Goal: Task Accomplishment & Management: Use online tool/utility

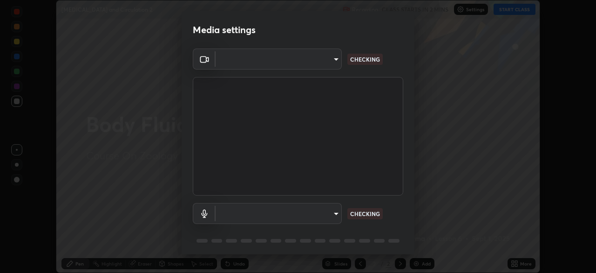
scroll to position [33, 0]
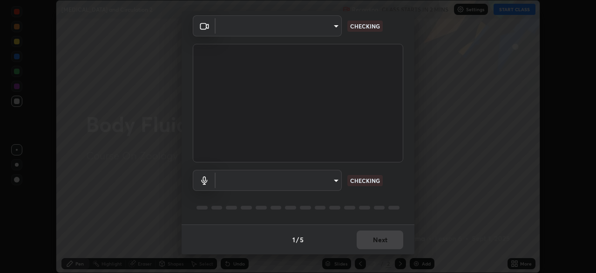
type input "72dbdc4cc3b3af6bca7f1e75d083a577e9752a5e240e0ef97287b3c987c4367e"
click at [328, 179] on body "Erase all [MEDICAL_DATA] and Circulation 2 Recording CLASS STARTS IN 2 MINS Set…" at bounding box center [298, 136] width 596 height 273
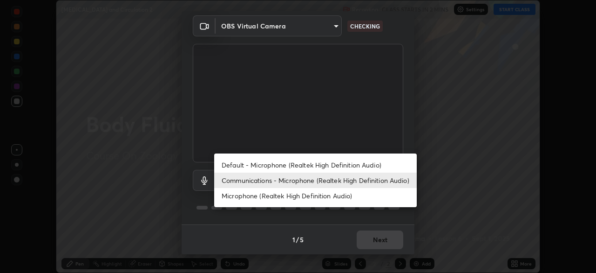
click at [327, 163] on li "Default - Microphone (Realtek High Definition Audio)" at bounding box center [315, 164] width 203 height 15
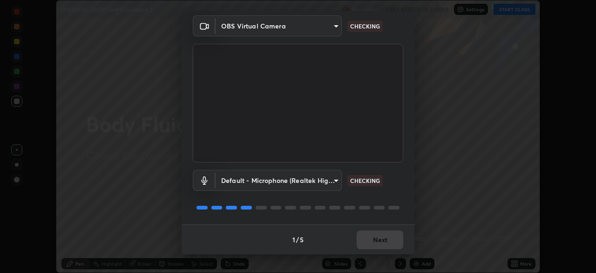
click at [313, 183] on body "Erase all [MEDICAL_DATA] and Circulation 2 Recording CLASS STARTS IN 2 MINS Set…" at bounding box center [298, 136] width 596 height 273
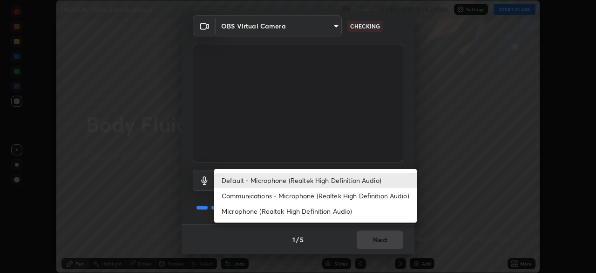
click at [327, 197] on li "Communications - Microphone (Realtek High Definition Audio)" at bounding box center [315, 195] width 203 height 15
type input "communications"
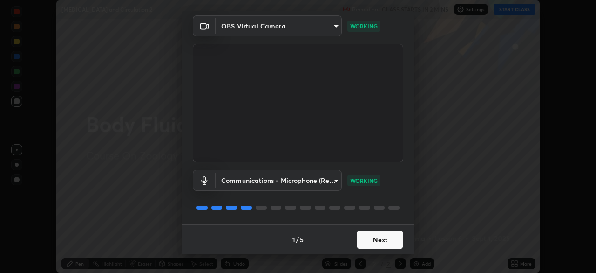
click at [383, 243] on button "Next" at bounding box center [380, 239] width 47 height 19
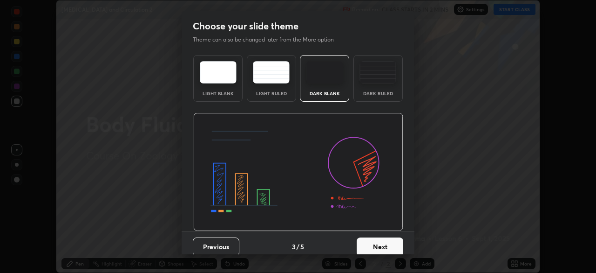
click at [388, 242] on button "Next" at bounding box center [380, 246] width 47 height 19
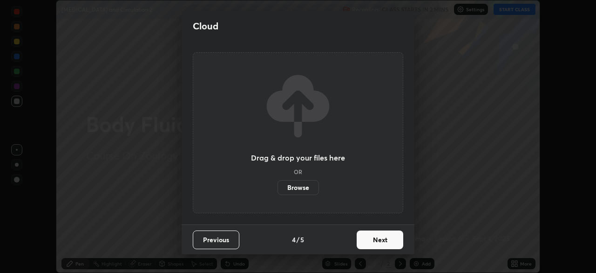
click at [393, 244] on button "Next" at bounding box center [380, 239] width 47 height 19
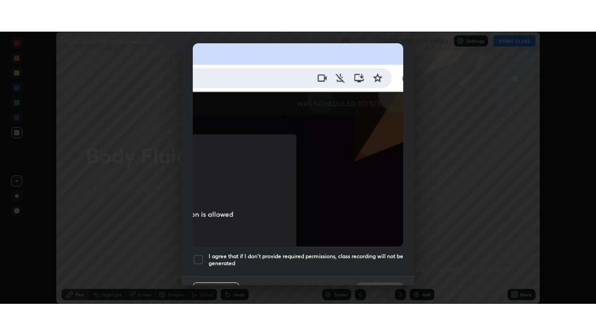
scroll to position [223, 0]
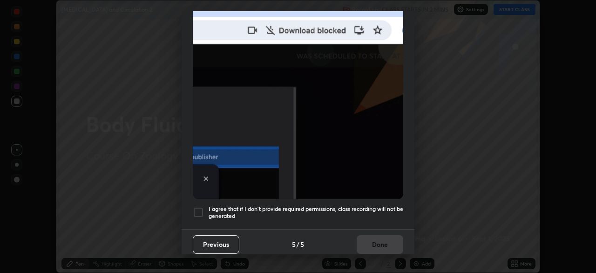
click at [378, 206] on h5 "I agree that if I don't provide required permissions, class recording will not …" at bounding box center [306, 212] width 195 height 14
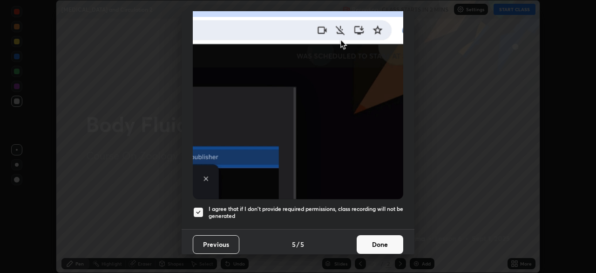
click at [381, 241] on button "Done" at bounding box center [380, 244] width 47 height 19
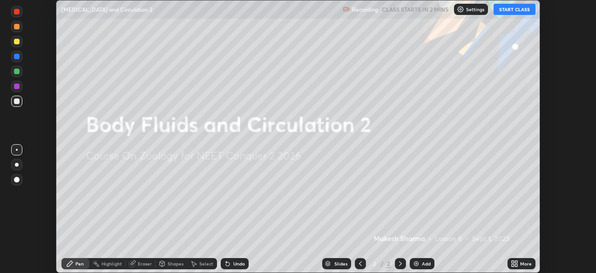
click at [513, 264] on icon at bounding box center [513, 265] width 2 height 2
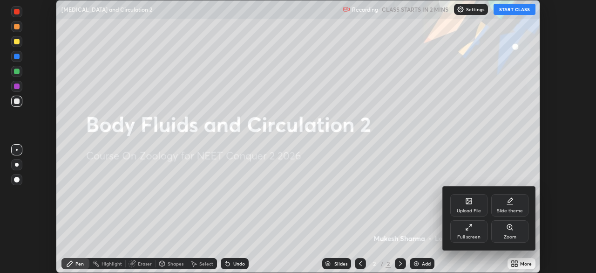
click at [465, 229] on icon at bounding box center [468, 226] width 7 height 7
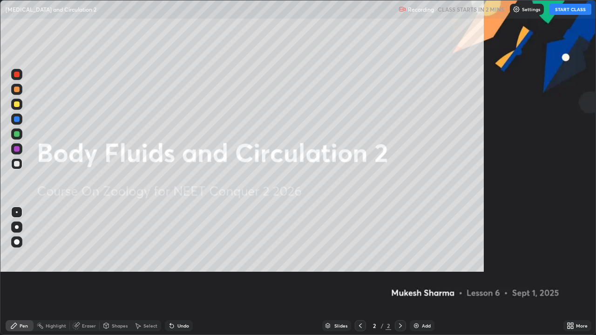
scroll to position [335, 596]
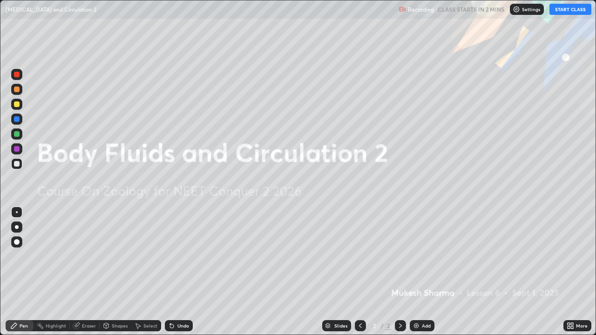
click at [583, 11] on button "START CLASS" at bounding box center [571, 9] width 42 height 11
click at [416, 272] on img at bounding box center [416, 325] width 7 height 7
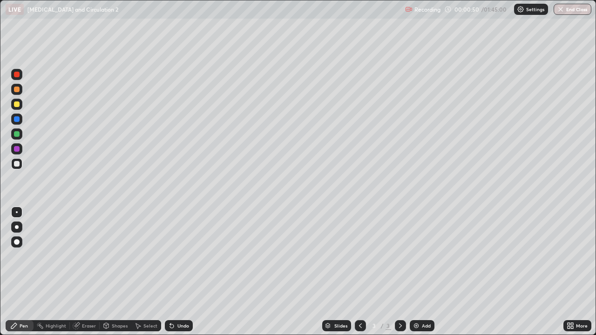
click at [18, 107] on div at bounding box center [17, 105] width 6 height 6
click at [16, 163] on div at bounding box center [17, 164] width 6 height 6
click at [185, 272] on div "Undo" at bounding box center [183, 326] width 12 height 5
click at [184, 272] on div "Undo" at bounding box center [183, 326] width 12 height 5
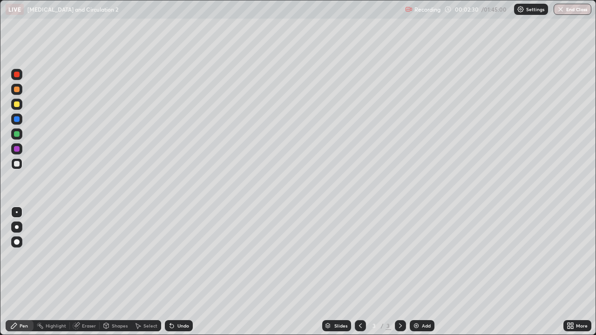
click at [184, 272] on div "Undo" at bounding box center [183, 326] width 12 height 5
click at [185, 272] on div "Undo" at bounding box center [183, 326] width 12 height 5
click at [187, 272] on div "Undo" at bounding box center [183, 326] width 12 height 5
click at [188, 272] on div "Undo" at bounding box center [179, 326] width 28 height 11
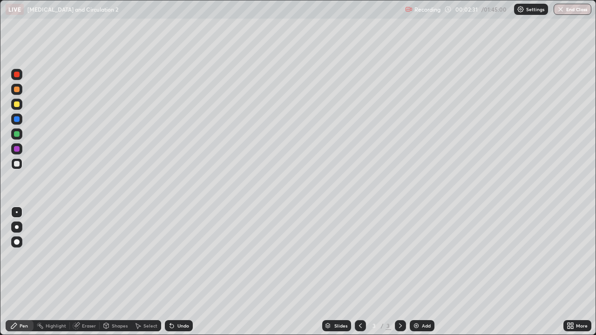
click at [187, 272] on div "Undo" at bounding box center [183, 326] width 12 height 5
click at [186, 272] on div "Undo" at bounding box center [183, 326] width 12 height 5
click at [188, 272] on div "Undo" at bounding box center [179, 326] width 28 height 11
click at [190, 272] on div "Undo" at bounding box center [179, 326] width 28 height 11
click at [187, 272] on div "Undo" at bounding box center [179, 326] width 28 height 11
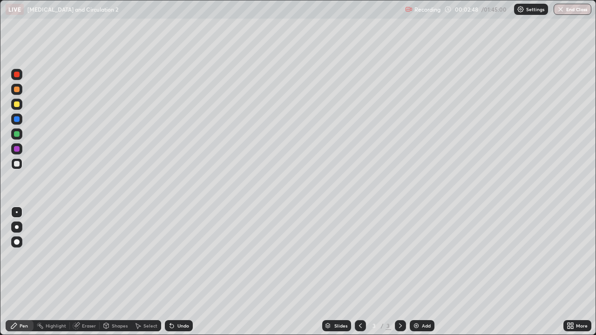
click at [188, 272] on div "Undo" at bounding box center [179, 326] width 28 height 11
click at [122, 272] on div "Shapes" at bounding box center [120, 326] width 16 height 5
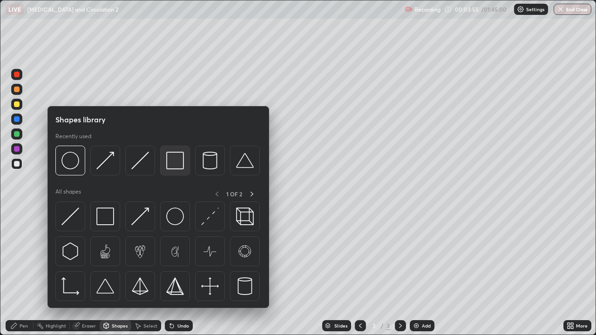
click at [180, 160] on img at bounding box center [175, 161] width 18 height 18
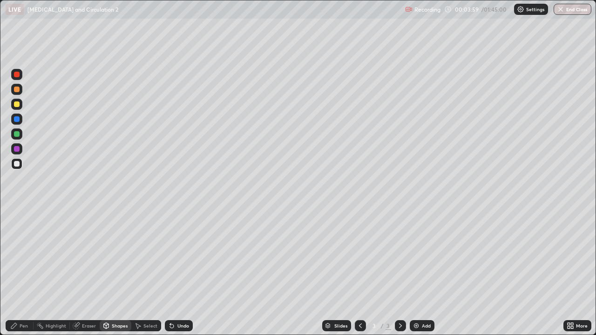
click at [28, 272] on div "Pen" at bounding box center [20, 326] width 28 height 11
click at [122, 272] on div "Shapes" at bounding box center [120, 326] width 16 height 5
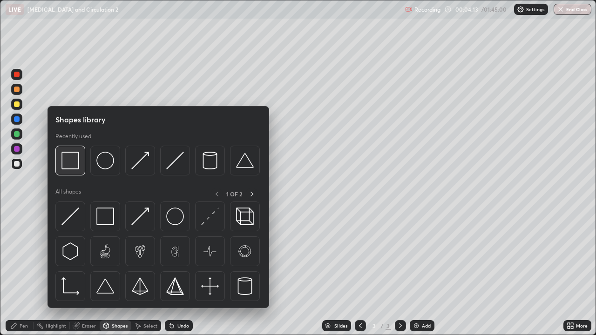
click at [82, 169] on div at bounding box center [70, 161] width 30 height 30
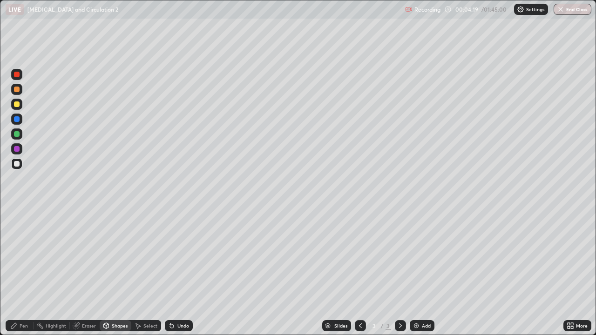
click at [31, 272] on div "Pen" at bounding box center [20, 326] width 28 height 11
click at [191, 272] on div "Undo" at bounding box center [179, 326] width 28 height 11
click at [186, 272] on div "Undo" at bounding box center [183, 326] width 12 height 5
click at [184, 272] on div "Undo" at bounding box center [183, 326] width 12 height 5
click at [183, 272] on div "Undo" at bounding box center [183, 326] width 12 height 5
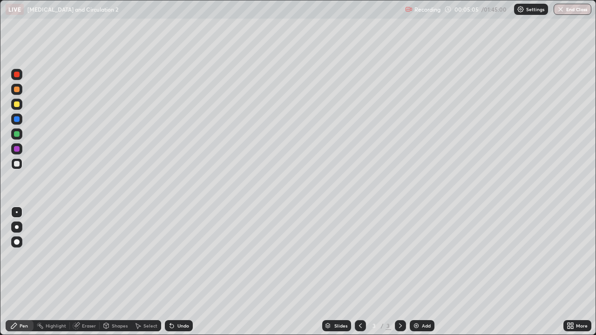
click at [184, 272] on div "Undo" at bounding box center [183, 326] width 12 height 5
click at [185, 272] on div "Undo" at bounding box center [183, 326] width 12 height 5
click at [187, 272] on div "Undo" at bounding box center [183, 326] width 12 height 5
click at [191, 272] on div "Undo" at bounding box center [179, 326] width 28 height 11
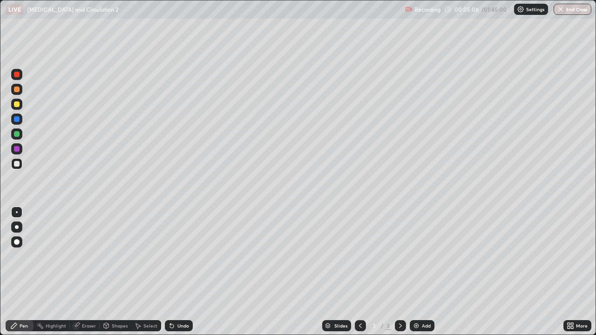
click at [193, 272] on div "Slides 3 / 3 Add" at bounding box center [378, 326] width 371 height 19
click at [194, 272] on div "Slides 3 / 3 Add" at bounding box center [378, 326] width 371 height 19
click at [186, 272] on div "Undo" at bounding box center [183, 326] width 12 height 5
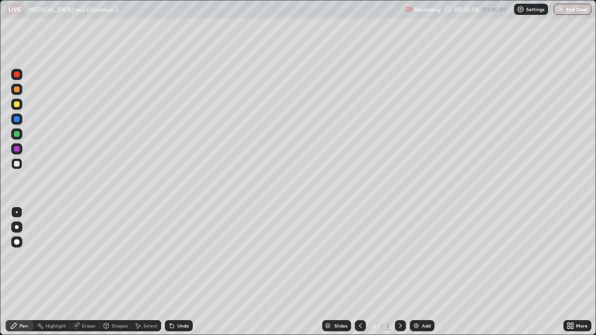
click at [184, 272] on div "Undo" at bounding box center [183, 326] width 12 height 5
click at [186, 272] on div "Undo" at bounding box center [183, 326] width 12 height 5
click at [187, 272] on div "Undo" at bounding box center [183, 326] width 12 height 5
click at [418, 272] on img at bounding box center [416, 325] width 7 height 7
click at [120, 272] on div "Shapes" at bounding box center [120, 326] width 16 height 5
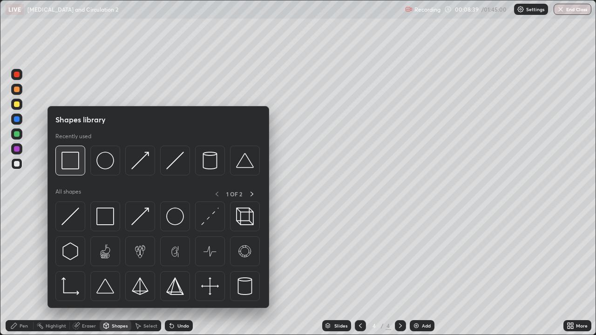
click at [77, 164] on img at bounding box center [70, 161] width 18 height 18
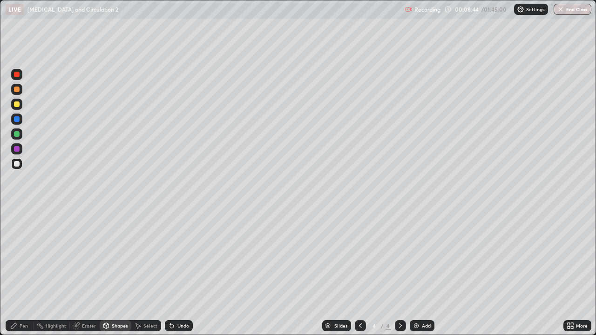
click at [120, 272] on div "Shapes" at bounding box center [116, 326] width 32 height 11
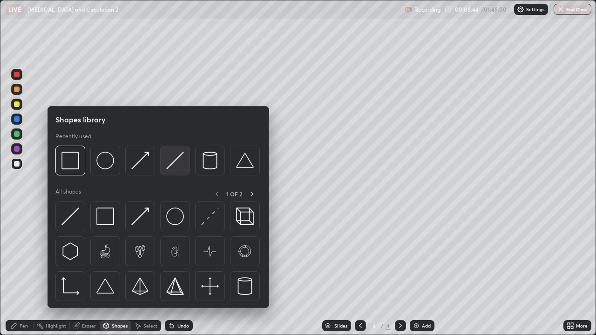
click at [174, 163] on img at bounding box center [175, 161] width 18 height 18
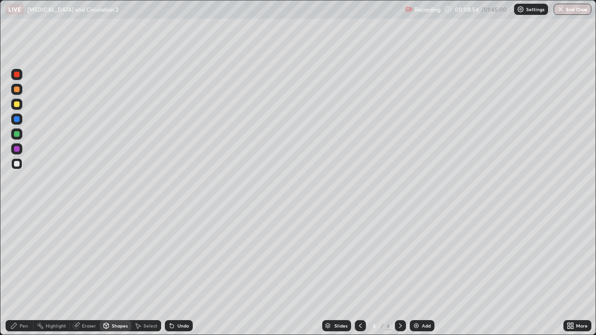
click at [21, 272] on div "Pen" at bounding box center [24, 326] width 8 height 5
click at [173, 272] on icon at bounding box center [171, 325] width 7 height 7
click at [177, 272] on div "Undo" at bounding box center [179, 326] width 28 height 11
click at [176, 272] on div "Undo" at bounding box center [179, 326] width 28 height 11
click at [175, 272] on div "Undo" at bounding box center [179, 326] width 28 height 11
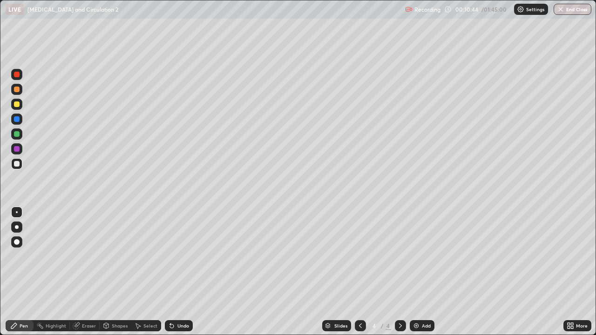
click at [174, 272] on icon at bounding box center [171, 325] width 7 height 7
click at [175, 272] on div "Undo" at bounding box center [179, 326] width 28 height 11
click at [176, 272] on div "Undo" at bounding box center [179, 326] width 28 height 11
click at [168, 272] on icon at bounding box center [171, 325] width 7 height 7
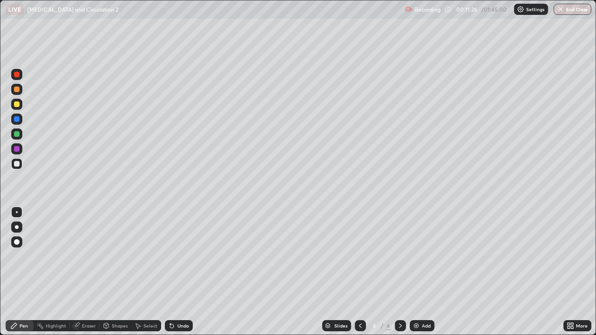
click at [173, 272] on icon at bounding box center [171, 325] width 7 height 7
click at [177, 272] on div "Undo" at bounding box center [183, 326] width 12 height 5
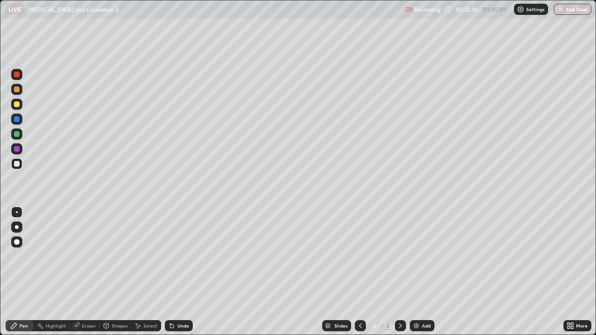
click at [123, 272] on div "Shapes" at bounding box center [120, 326] width 16 height 5
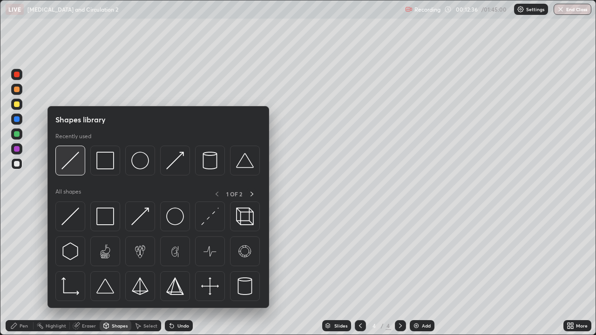
click at [77, 164] on img at bounding box center [70, 161] width 18 height 18
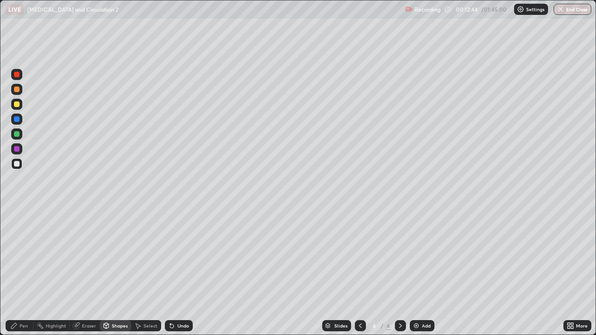
click at [28, 272] on div "Pen" at bounding box center [20, 326] width 28 height 11
click at [415, 272] on img at bounding box center [416, 325] width 7 height 7
click at [358, 272] on icon at bounding box center [360, 325] width 7 height 7
click at [401, 272] on icon at bounding box center [400, 325] width 7 height 7
click at [16, 91] on div at bounding box center [17, 90] width 6 height 6
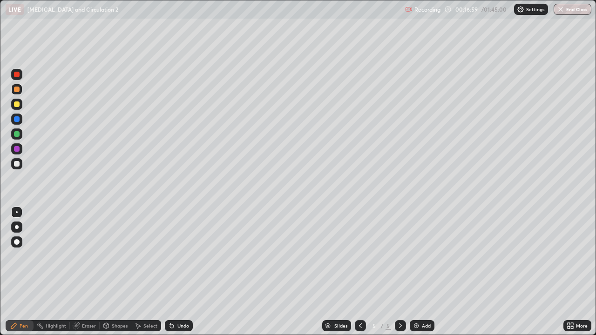
click at [16, 104] on div at bounding box center [17, 105] width 6 height 6
click at [17, 135] on div at bounding box center [17, 134] width 6 height 6
click at [17, 165] on div at bounding box center [17, 164] width 6 height 6
click at [175, 272] on div "Undo" at bounding box center [179, 326] width 28 height 11
click at [181, 272] on div "Undo" at bounding box center [183, 326] width 12 height 5
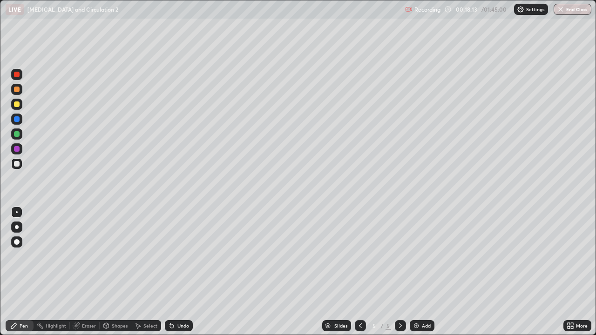
click at [17, 121] on div at bounding box center [17, 119] width 6 height 6
click at [22, 137] on div at bounding box center [16, 134] width 11 height 11
click at [21, 105] on div at bounding box center [16, 104] width 11 height 11
click at [183, 272] on div "Undo" at bounding box center [179, 326] width 28 height 11
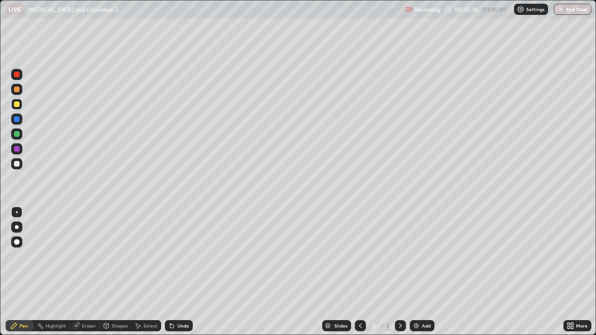
click at [182, 272] on div "Undo" at bounding box center [179, 326] width 28 height 11
click at [183, 272] on div "Undo" at bounding box center [179, 326] width 28 height 11
click at [17, 167] on div at bounding box center [16, 163] width 11 height 11
click at [418, 272] on img at bounding box center [416, 325] width 7 height 7
click at [171, 272] on icon at bounding box center [172, 327] width 4 height 4
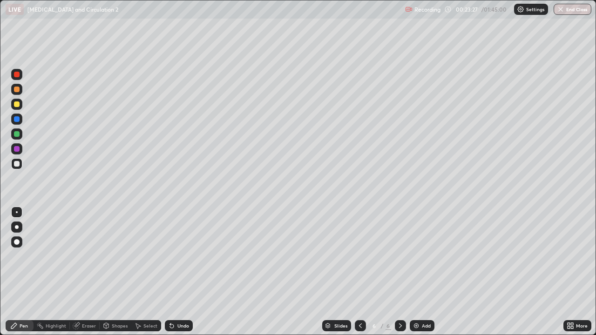
click at [175, 272] on div "Undo" at bounding box center [179, 326] width 28 height 11
click at [177, 272] on div "Undo" at bounding box center [183, 326] width 12 height 5
click at [180, 272] on div "Undo" at bounding box center [183, 326] width 12 height 5
click at [180, 272] on div "Undo" at bounding box center [179, 326] width 28 height 11
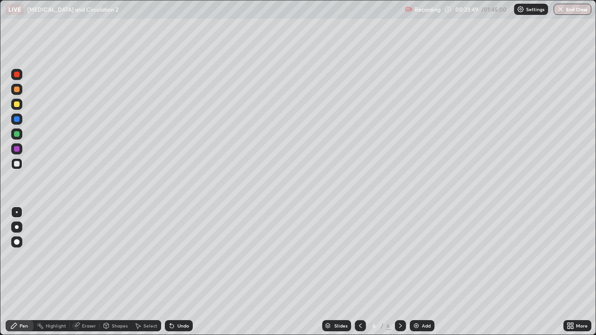
click at [185, 272] on div "Undo" at bounding box center [183, 326] width 12 height 5
click at [18, 137] on div at bounding box center [16, 134] width 11 height 11
click at [18, 165] on div at bounding box center [17, 164] width 6 height 6
click at [172, 272] on icon at bounding box center [171, 325] width 7 height 7
click at [414, 272] on img at bounding box center [416, 325] width 7 height 7
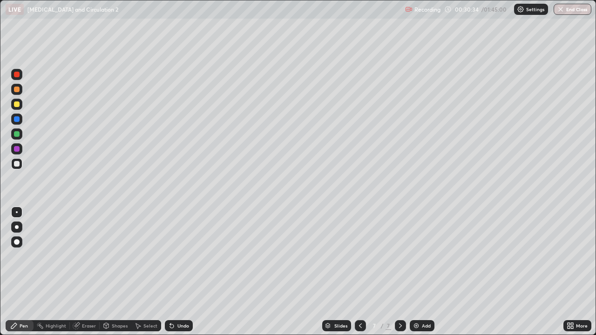
click at [17, 106] on div at bounding box center [17, 105] width 6 height 6
click at [17, 166] on div at bounding box center [17, 164] width 6 height 6
click at [177, 272] on div "Undo" at bounding box center [183, 326] width 12 height 5
click at [179, 272] on div "Undo" at bounding box center [183, 326] width 12 height 5
click at [178, 272] on div "Undo" at bounding box center [179, 326] width 28 height 11
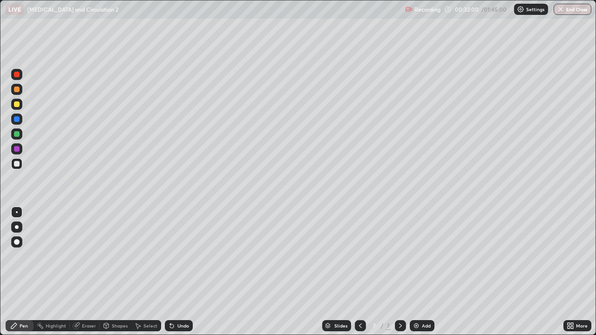
click at [183, 272] on div "Undo" at bounding box center [183, 326] width 12 height 5
click at [184, 272] on div "Undo" at bounding box center [183, 326] width 12 height 5
click at [185, 272] on div "Undo" at bounding box center [183, 326] width 12 height 5
click at [186, 272] on div "Undo" at bounding box center [183, 326] width 12 height 5
click at [184, 272] on div "Undo" at bounding box center [183, 326] width 12 height 5
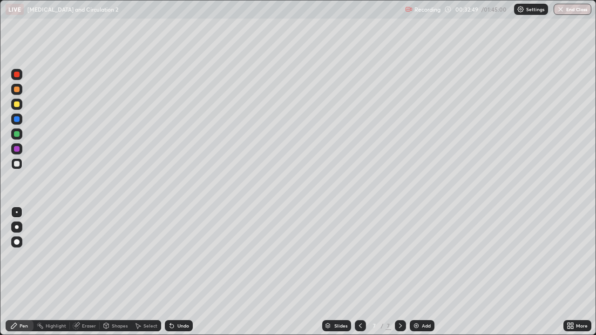
click at [90, 272] on div "Eraser" at bounding box center [89, 326] width 14 height 5
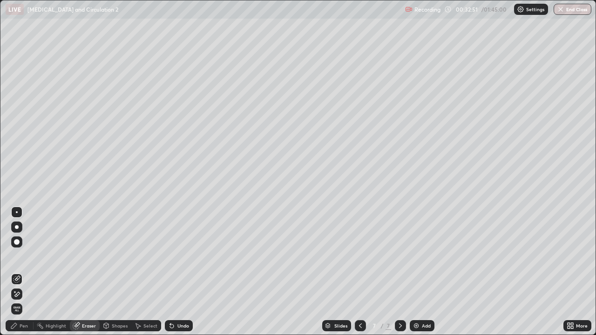
click at [27, 272] on div "Pen" at bounding box center [24, 326] width 8 height 5
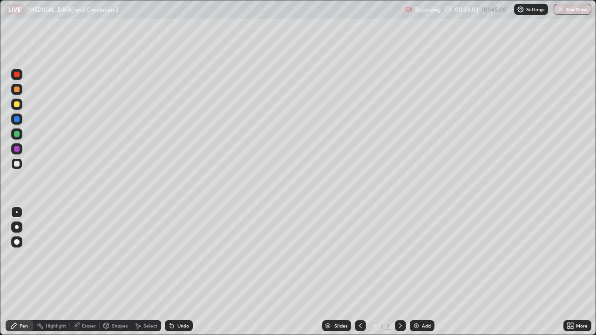
click at [186, 272] on div "Undo" at bounding box center [183, 326] width 12 height 5
click at [18, 104] on div at bounding box center [17, 105] width 6 height 6
click at [20, 122] on div at bounding box center [16, 119] width 11 height 11
click at [21, 137] on div at bounding box center [16, 134] width 11 height 11
click at [173, 272] on icon at bounding box center [171, 325] width 7 height 7
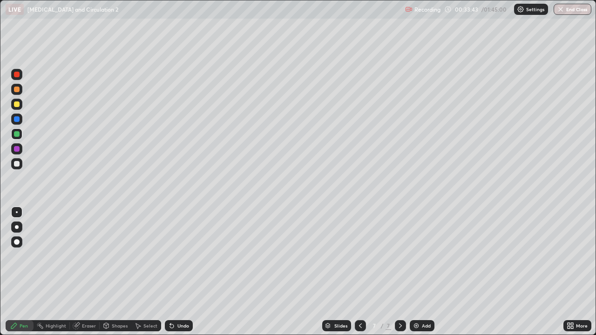
click at [17, 212] on div at bounding box center [17, 213] width 2 height 2
click at [19, 166] on div at bounding box center [16, 163] width 11 height 11
click at [185, 272] on div "Undo" at bounding box center [183, 326] width 12 height 5
click at [189, 272] on div "Undo" at bounding box center [179, 326] width 28 height 11
click at [186, 272] on div "Undo" at bounding box center [183, 326] width 12 height 5
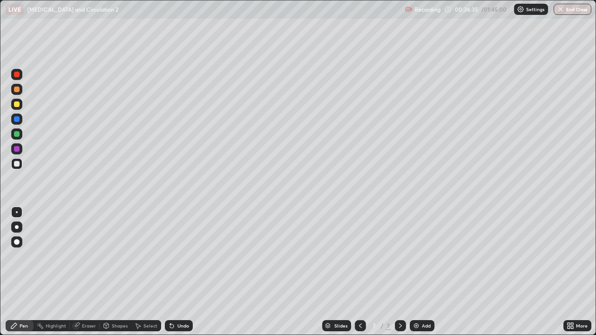
click at [415, 272] on img at bounding box center [416, 325] width 7 height 7
click at [20, 108] on div at bounding box center [16, 104] width 11 height 11
click at [17, 167] on div at bounding box center [16, 163] width 11 height 11
click at [362, 272] on icon at bounding box center [360, 325] width 7 height 7
click at [399, 272] on div at bounding box center [400, 326] width 11 height 11
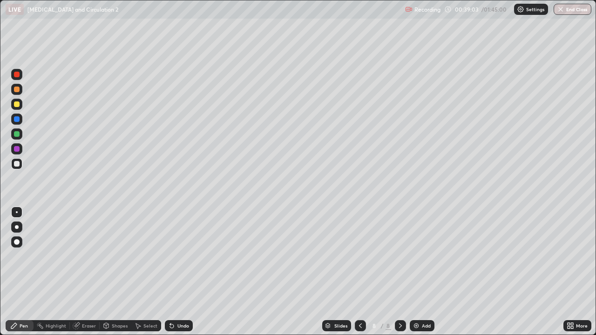
click at [176, 272] on div "Undo" at bounding box center [179, 326] width 28 height 11
click at [177, 272] on div "Undo" at bounding box center [183, 326] width 12 height 5
click at [177, 272] on div "Undo" at bounding box center [179, 326] width 28 height 11
click at [177, 272] on div "Undo" at bounding box center [183, 326] width 12 height 5
click at [85, 272] on div "Eraser" at bounding box center [89, 326] width 14 height 5
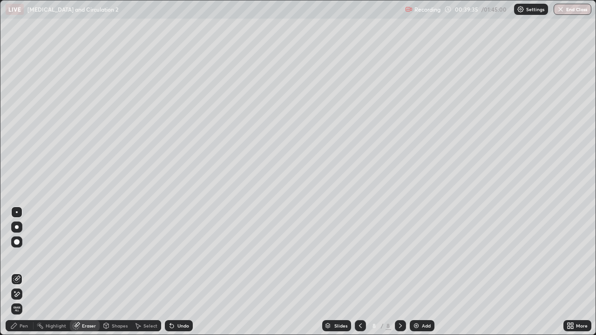
click at [26, 272] on div "Pen" at bounding box center [24, 326] width 8 height 5
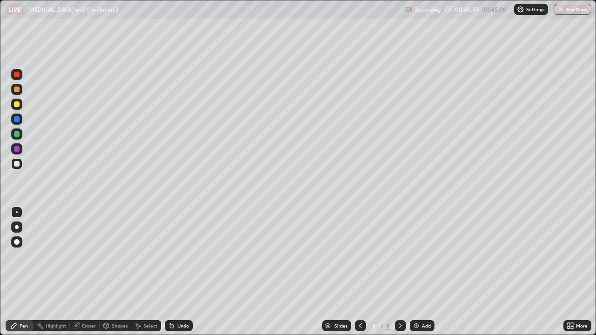
click at [15, 138] on div at bounding box center [16, 134] width 11 height 11
click at [17, 164] on div at bounding box center [17, 164] width 6 height 6
click at [184, 272] on div "Undo" at bounding box center [183, 326] width 12 height 5
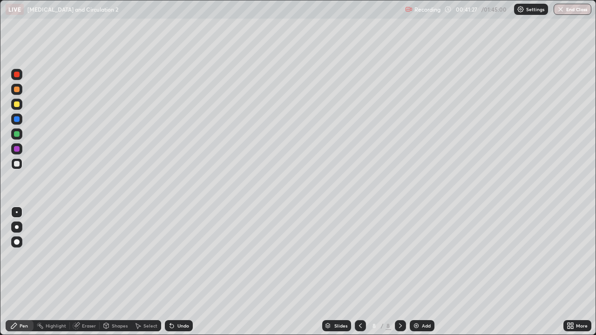
click at [185, 272] on div "Undo" at bounding box center [183, 326] width 12 height 5
click at [187, 272] on div "Undo" at bounding box center [183, 326] width 12 height 5
click at [184, 272] on div "Undo" at bounding box center [183, 326] width 12 height 5
click at [187, 272] on div "Undo" at bounding box center [183, 326] width 12 height 5
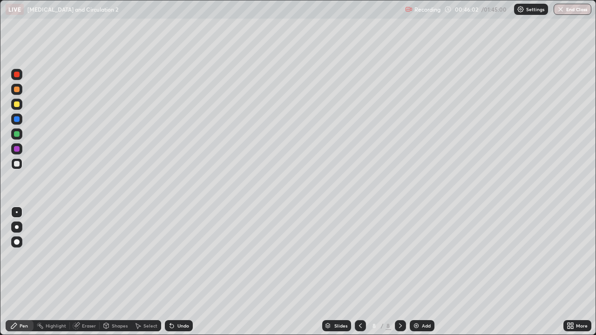
click at [413, 272] on img at bounding box center [416, 325] width 7 height 7
click at [18, 106] on div at bounding box center [17, 105] width 6 height 6
click at [17, 134] on div at bounding box center [17, 134] width 6 height 6
click at [90, 272] on div "Eraser" at bounding box center [89, 326] width 14 height 5
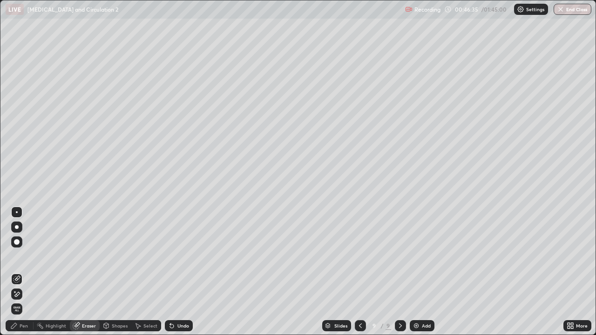
click at [25, 272] on div "Pen" at bounding box center [24, 326] width 8 height 5
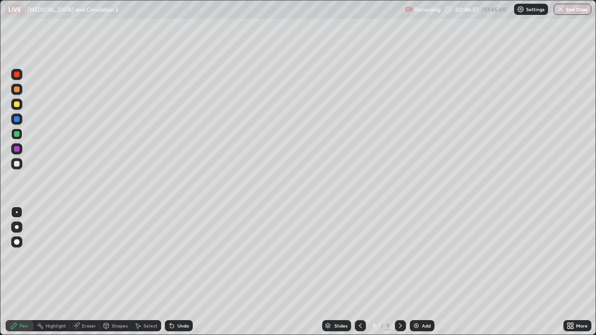
click at [18, 120] on div at bounding box center [17, 119] width 6 height 6
click at [177, 272] on div "Undo" at bounding box center [183, 326] width 12 height 5
click at [182, 272] on div "Undo" at bounding box center [183, 326] width 12 height 5
click at [184, 272] on div "Undo" at bounding box center [183, 326] width 12 height 5
click at [18, 104] on div at bounding box center [17, 105] width 6 height 6
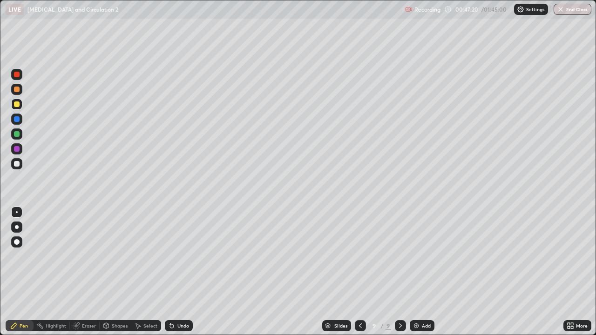
click at [17, 165] on div at bounding box center [17, 164] width 6 height 6
click at [18, 150] on div at bounding box center [17, 149] width 6 height 6
click at [18, 120] on div at bounding box center [17, 119] width 6 height 6
click at [174, 272] on icon at bounding box center [171, 325] width 7 height 7
click at [177, 272] on div "Undo" at bounding box center [183, 326] width 12 height 5
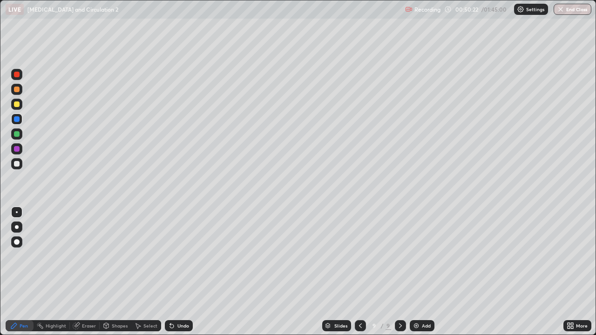
click at [182, 272] on div "Undo" at bounding box center [183, 326] width 12 height 5
click at [17, 164] on div at bounding box center [17, 164] width 6 height 6
click at [186, 272] on div "Undo" at bounding box center [179, 326] width 28 height 11
click at [188, 272] on div "Undo" at bounding box center [179, 326] width 28 height 11
click at [415, 272] on img at bounding box center [416, 325] width 7 height 7
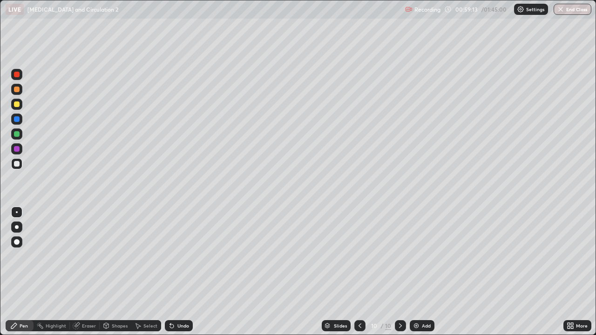
click at [415, 272] on img at bounding box center [416, 325] width 7 height 7
click at [19, 91] on div at bounding box center [17, 90] width 6 height 6
click at [184, 272] on div "Undo" at bounding box center [183, 326] width 12 height 5
click at [185, 272] on div "Undo" at bounding box center [183, 326] width 12 height 5
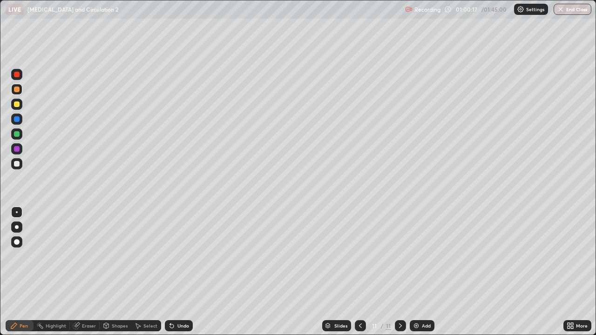
click at [186, 272] on div "Undo" at bounding box center [183, 326] width 12 height 5
click at [188, 272] on div "Undo" at bounding box center [183, 326] width 12 height 5
click at [188, 272] on div "Undo" at bounding box center [179, 326] width 28 height 11
click at [189, 272] on div "Undo" at bounding box center [179, 326] width 28 height 11
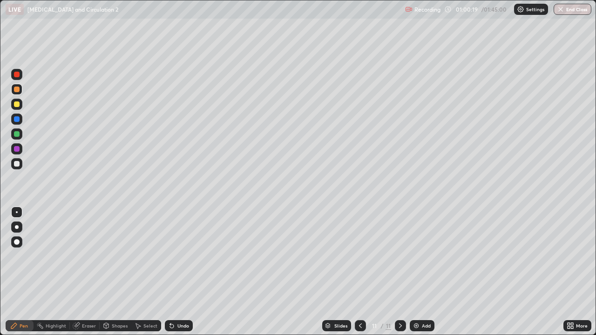
click at [189, 272] on div "Undo" at bounding box center [179, 326] width 28 height 11
click at [188, 272] on div "Undo" at bounding box center [183, 326] width 12 height 5
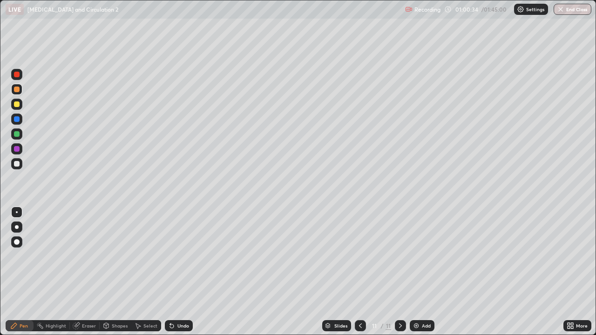
click at [93, 272] on div "Eraser" at bounding box center [89, 326] width 14 height 5
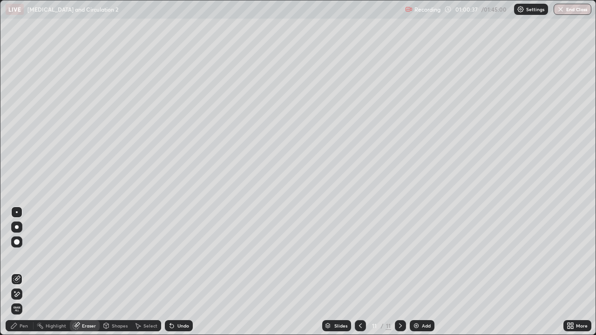
click at [27, 272] on div "Pen" at bounding box center [24, 326] width 8 height 5
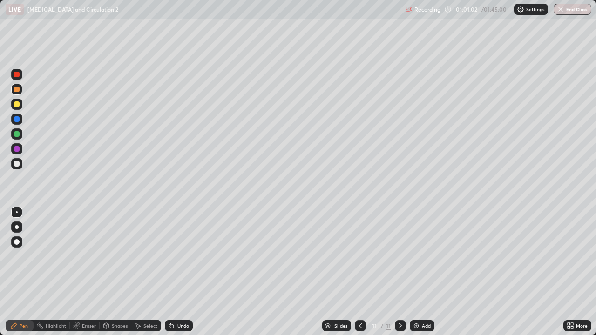
click at [182, 272] on div "Undo" at bounding box center [183, 326] width 12 height 5
click at [18, 120] on div at bounding box center [17, 119] width 6 height 6
click at [17, 135] on div at bounding box center [17, 134] width 6 height 6
click at [92, 272] on div "Eraser" at bounding box center [89, 326] width 14 height 5
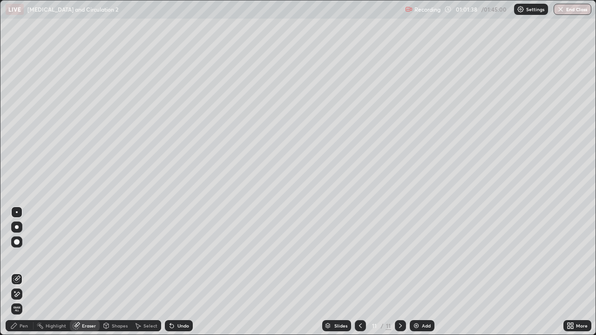
click at [26, 272] on div "Pen" at bounding box center [24, 326] width 8 height 5
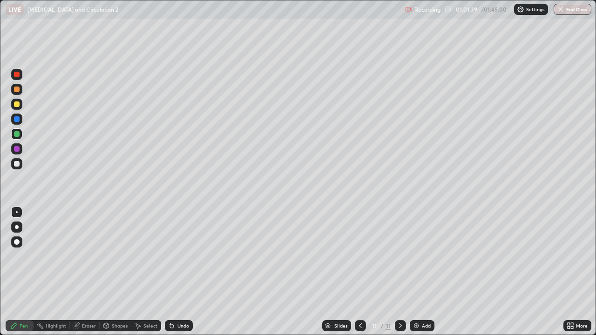
click at [19, 90] on div at bounding box center [17, 90] width 6 height 6
click at [19, 106] on div at bounding box center [16, 104] width 11 height 11
click at [17, 135] on div at bounding box center [17, 134] width 6 height 6
click at [18, 76] on div at bounding box center [17, 75] width 6 height 6
click at [16, 150] on div at bounding box center [17, 149] width 6 height 6
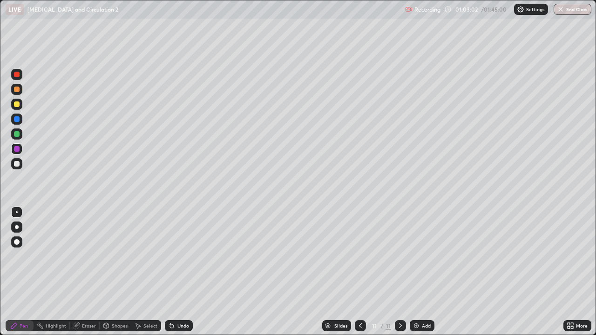
click at [16, 164] on div at bounding box center [17, 164] width 6 height 6
click at [186, 272] on div "Undo" at bounding box center [183, 326] width 12 height 5
click at [184, 272] on div "Undo" at bounding box center [183, 326] width 12 height 5
click at [186, 272] on div "Undo" at bounding box center [177, 326] width 32 height 19
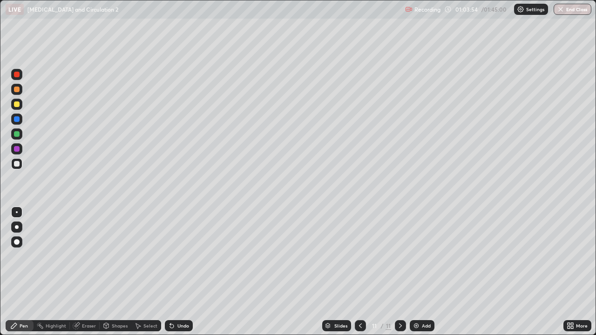
click at [187, 272] on div "Undo" at bounding box center [177, 326] width 32 height 19
click at [188, 272] on div "Undo" at bounding box center [177, 326] width 32 height 19
click at [186, 272] on div "Undo" at bounding box center [179, 326] width 28 height 11
click at [188, 272] on div "Undo" at bounding box center [179, 326] width 28 height 11
click at [187, 272] on div "Undo" at bounding box center [179, 326] width 28 height 11
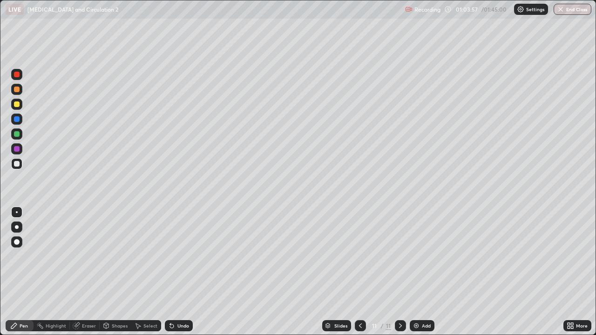
click at [183, 272] on div "Undo" at bounding box center [183, 326] width 12 height 5
click at [187, 272] on div "Undo" at bounding box center [179, 326] width 28 height 11
click at [184, 272] on div "Undo" at bounding box center [183, 326] width 12 height 5
click at [186, 272] on div "Undo" at bounding box center [183, 326] width 12 height 5
click at [189, 272] on div "Undo" at bounding box center [179, 326] width 28 height 11
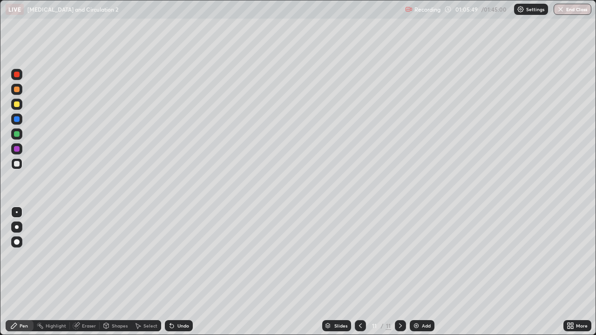
click at [183, 272] on div "Undo" at bounding box center [183, 326] width 12 height 5
click at [85, 272] on div "Eraser" at bounding box center [89, 326] width 14 height 5
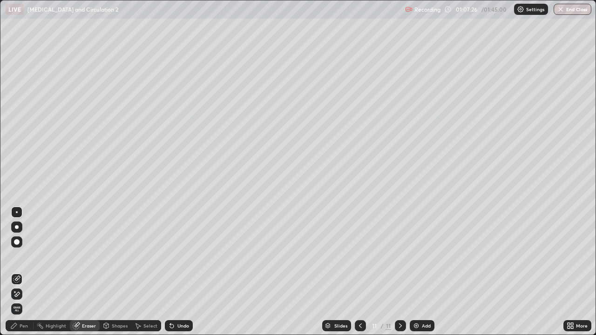
click at [180, 272] on div "Undo" at bounding box center [179, 326] width 28 height 11
click at [22, 272] on div "Pen" at bounding box center [24, 326] width 8 height 5
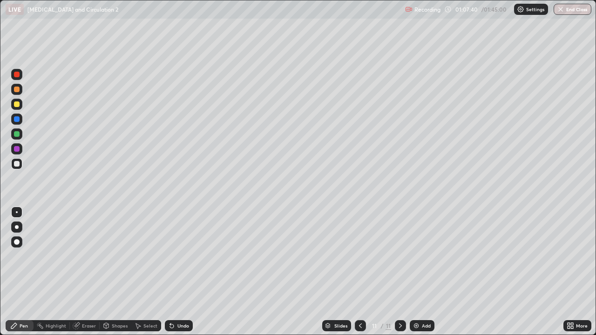
click at [171, 272] on icon at bounding box center [172, 327] width 4 height 4
click at [174, 272] on icon at bounding box center [171, 325] width 7 height 7
click at [175, 272] on div "Undo" at bounding box center [179, 326] width 28 height 11
click at [15, 79] on div at bounding box center [16, 74] width 11 height 11
click at [172, 272] on icon at bounding box center [171, 325] width 7 height 7
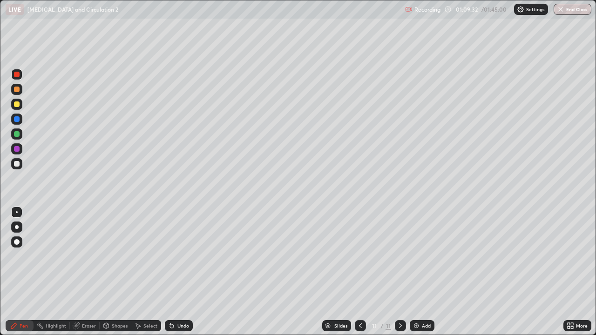
click at [173, 272] on icon at bounding box center [171, 325] width 7 height 7
click at [177, 272] on div "Undo" at bounding box center [183, 326] width 12 height 5
click at [414, 272] on img at bounding box center [416, 325] width 7 height 7
click at [111, 272] on div "Shapes" at bounding box center [116, 326] width 32 height 11
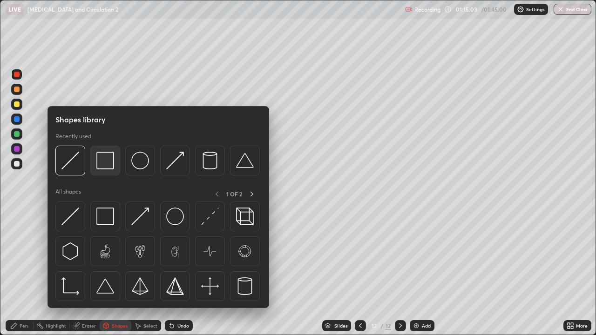
click at [105, 166] on img at bounding box center [105, 161] width 18 height 18
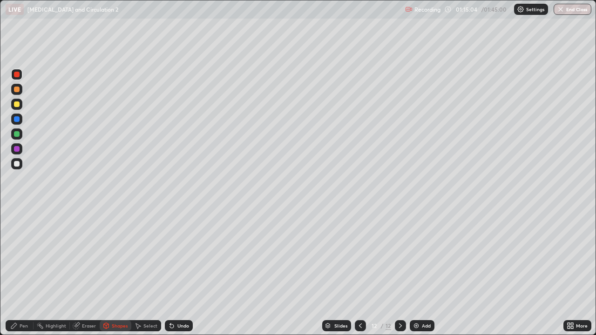
click at [18, 135] on div at bounding box center [17, 134] width 6 height 6
click at [171, 272] on icon at bounding box center [172, 327] width 4 height 4
click at [114, 272] on div "Shapes" at bounding box center [116, 326] width 32 height 11
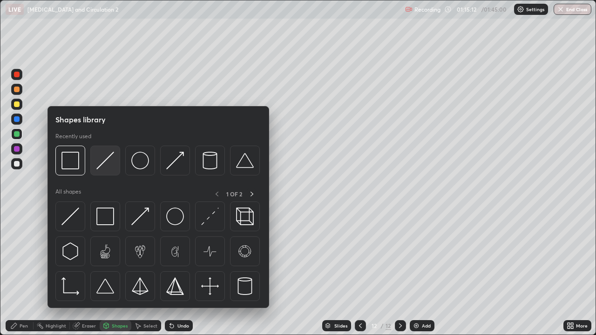
click at [105, 163] on img at bounding box center [105, 161] width 18 height 18
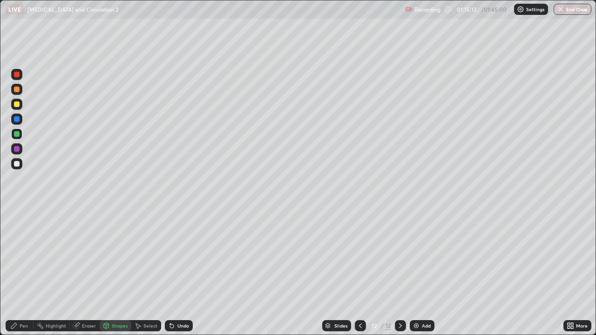
click at [26, 272] on div "Pen" at bounding box center [24, 326] width 8 height 5
click at [16, 244] on div at bounding box center [17, 242] width 6 height 6
click at [180, 272] on div "Undo" at bounding box center [183, 326] width 12 height 5
click at [116, 272] on div "Shapes" at bounding box center [120, 326] width 16 height 5
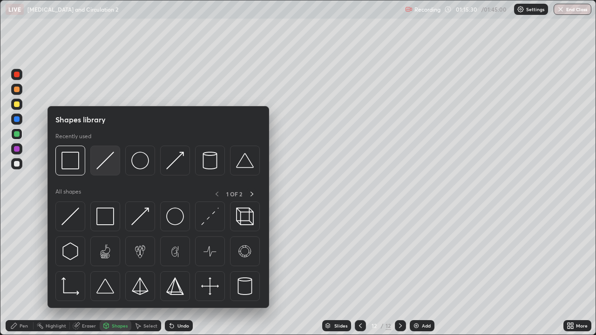
click at [103, 161] on img at bounding box center [105, 161] width 18 height 18
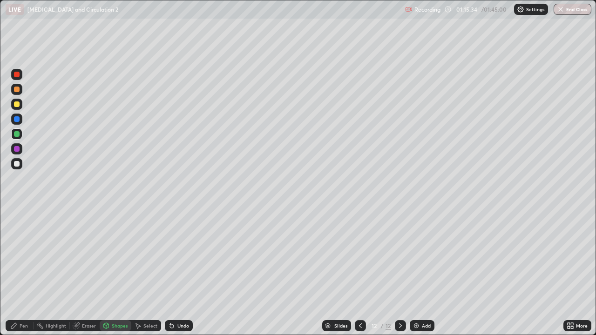
click at [184, 272] on div "Undo" at bounding box center [183, 326] width 12 height 5
click at [25, 272] on div "Pen" at bounding box center [24, 326] width 8 height 5
click at [17, 210] on div at bounding box center [16, 212] width 11 height 11
click at [17, 122] on div at bounding box center [17, 119] width 6 height 6
click at [183, 272] on div "Undo" at bounding box center [183, 326] width 12 height 5
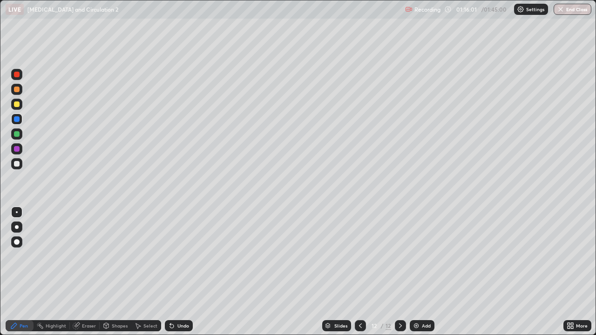
click at [121, 272] on div "Shapes" at bounding box center [120, 326] width 16 height 5
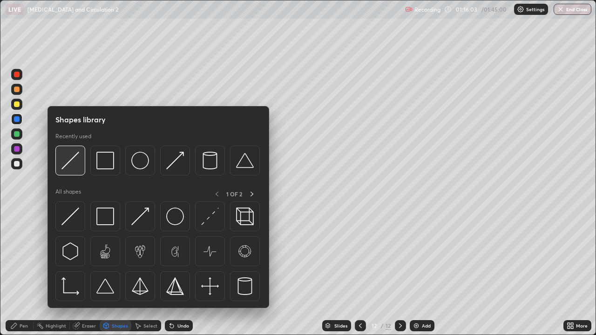
click at [76, 162] on img at bounding box center [70, 161] width 18 height 18
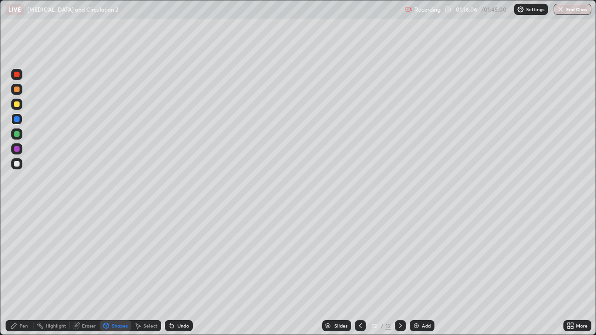
click at [173, 272] on icon at bounding box center [171, 325] width 7 height 7
click at [183, 272] on div "Undo" at bounding box center [183, 326] width 12 height 5
click at [27, 272] on div "Pen" at bounding box center [20, 326] width 28 height 11
click at [19, 226] on div at bounding box center [16, 227] width 11 height 11
click at [178, 272] on div "Undo" at bounding box center [183, 326] width 12 height 5
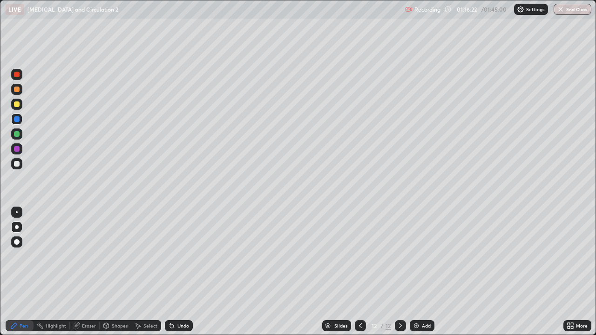
click at [116, 272] on div "Shapes" at bounding box center [120, 326] width 16 height 5
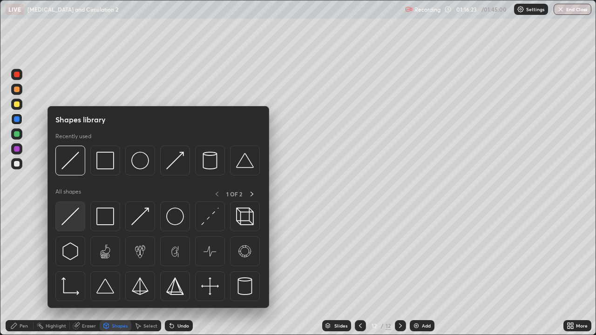
click at [78, 211] on img at bounding box center [70, 217] width 18 height 18
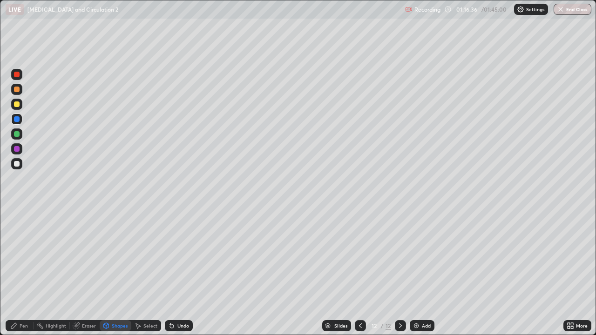
click at [28, 272] on div "Pen" at bounding box center [20, 326] width 28 height 11
click at [19, 167] on div at bounding box center [16, 163] width 11 height 11
click at [17, 212] on div at bounding box center [17, 213] width 2 height 2
click at [20, 78] on div at bounding box center [16, 74] width 11 height 11
click at [17, 119] on div at bounding box center [17, 119] width 6 height 6
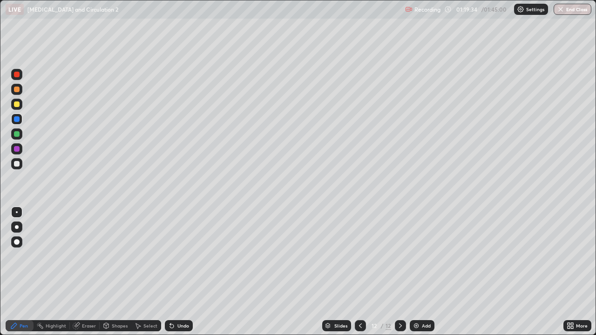
click at [20, 106] on div at bounding box center [16, 104] width 11 height 11
click at [20, 119] on div at bounding box center [16, 119] width 11 height 11
click at [17, 167] on div at bounding box center [16, 163] width 11 height 11
click at [171, 272] on icon at bounding box center [171, 325] width 7 height 7
click at [89, 272] on div "Eraser" at bounding box center [89, 326] width 14 height 5
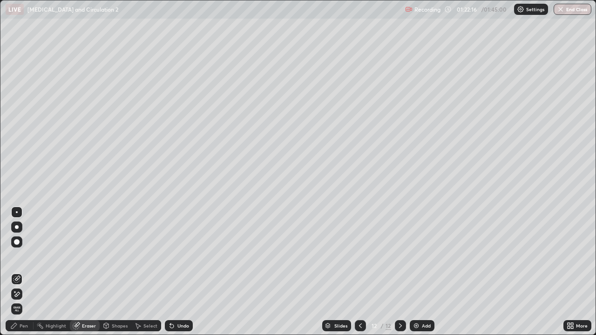
click at [22, 272] on div "Pen" at bounding box center [24, 326] width 8 height 5
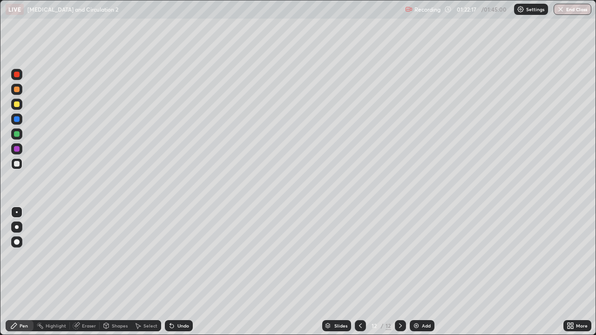
click at [16, 150] on div at bounding box center [17, 149] width 6 height 6
click at [20, 168] on div at bounding box center [16, 163] width 11 height 11
click at [413, 272] on img at bounding box center [416, 325] width 7 height 7
click at [16, 106] on div at bounding box center [17, 105] width 6 height 6
click at [17, 164] on div at bounding box center [17, 164] width 6 height 6
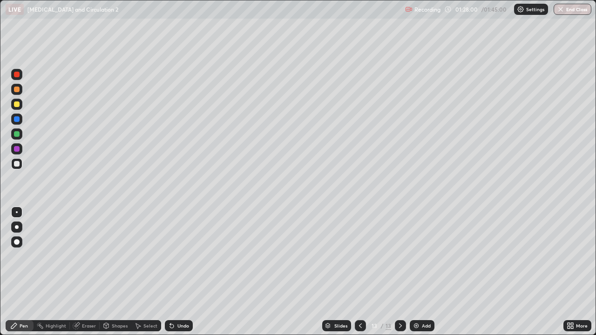
click at [177, 272] on div "Undo" at bounding box center [183, 326] width 12 height 5
click at [180, 272] on div "Undo" at bounding box center [183, 326] width 12 height 5
click at [179, 272] on div "Undo" at bounding box center [183, 326] width 12 height 5
click at [415, 272] on img at bounding box center [416, 325] width 7 height 7
click at [188, 272] on div "Undo" at bounding box center [179, 326] width 28 height 11
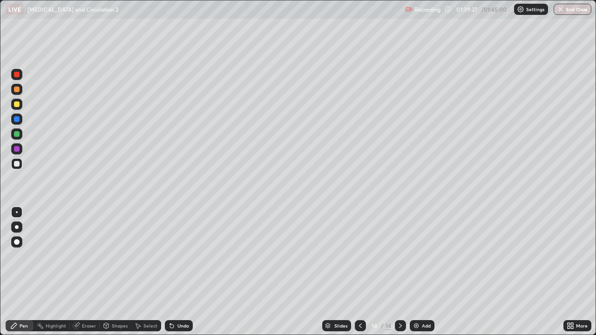
click at [414, 272] on img at bounding box center [416, 325] width 7 height 7
click at [416, 272] on img at bounding box center [416, 325] width 7 height 7
click at [17, 135] on div at bounding box center [17, 134] width 6 height 6
click at [17, 164] on div at bounding box center [17, 164] width 6 height 6
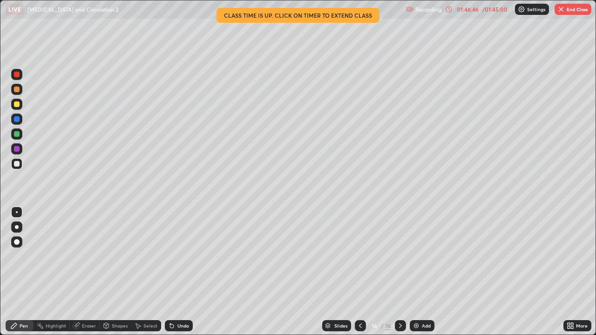
click at [571, 13] on button "End Class" at bounding box center [573, 9] width 37 height 11
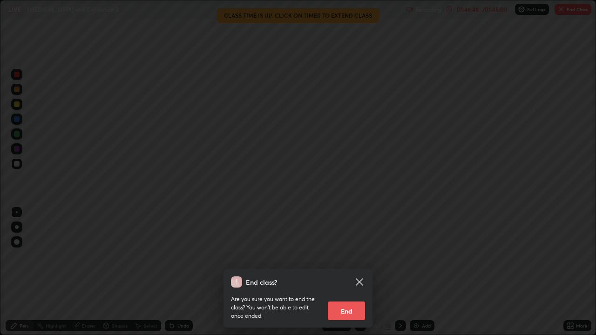
click at [351, 272] on button "End" at bounding box center [346, 311] width 37 height 19
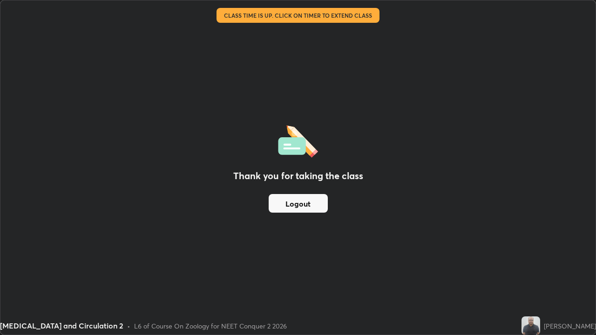
click at [281, 205] on button "Logout" at bounding box center [298, 203] width 59 height 19
